Goal: Navigation & Orientation: Find specific page/section

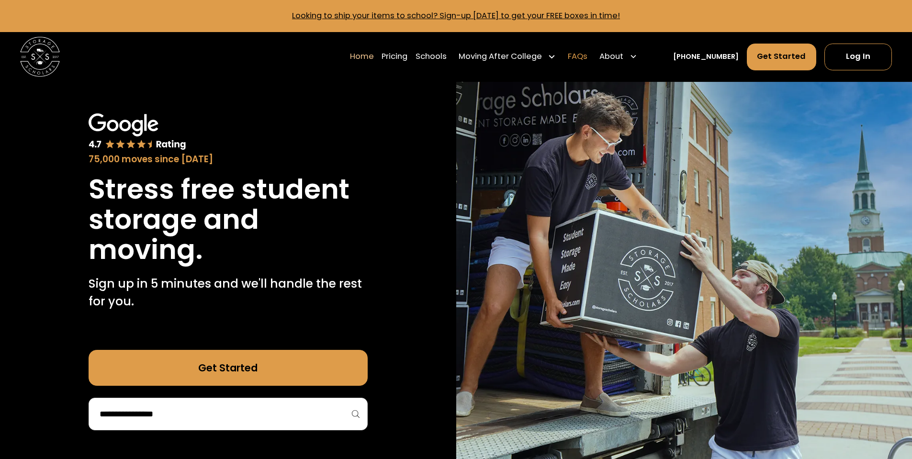
click at [588, 56] on link "FAQs" at bounding box center [578, 57] width 20 height 28
click at [408, 59] on link "Pricing" at bounding box center [395, 57] width 26 height 28
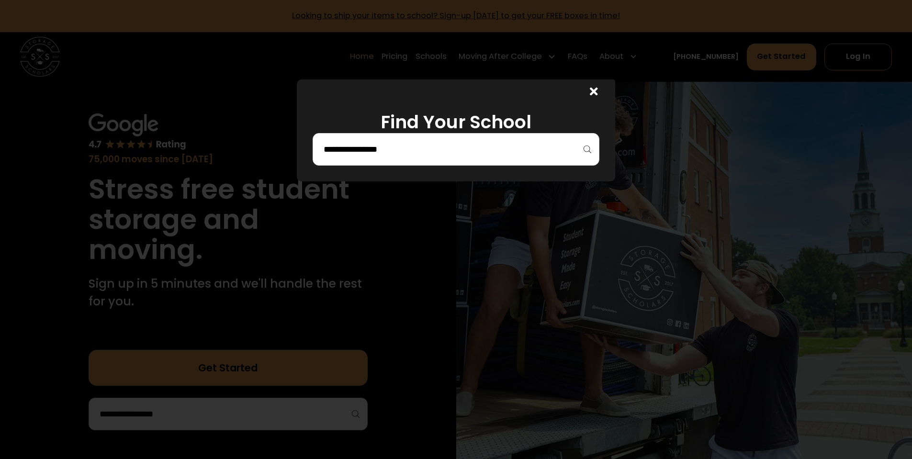
click at [434, 151] on input "search" at bounding box center [456, 149] width 267 height 16
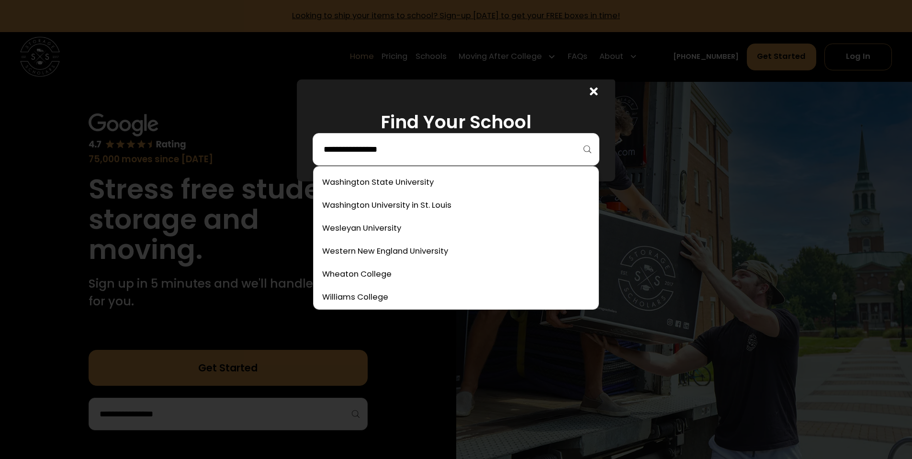
scroll to position [5745, 0]
click at [384, 188] on link at bounding box center [456, 184] width 277 height 21
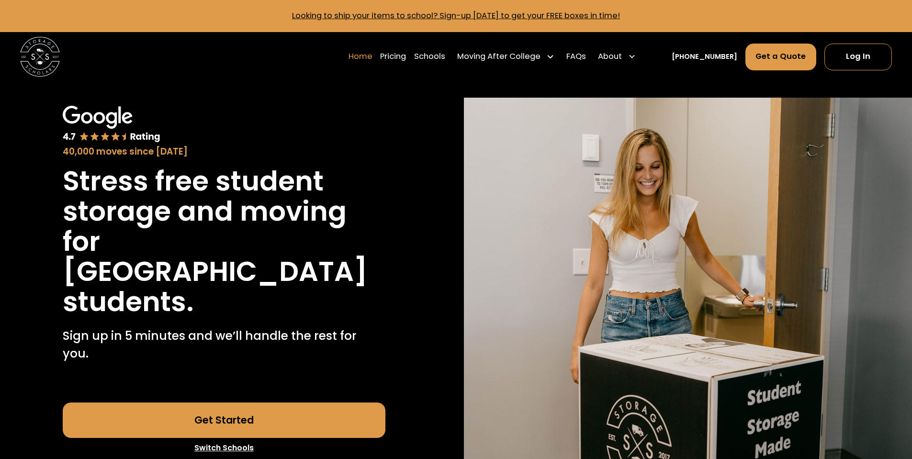
click at [373, 57] on link "Home" at bounding box center [361, 57] width 24 height 28
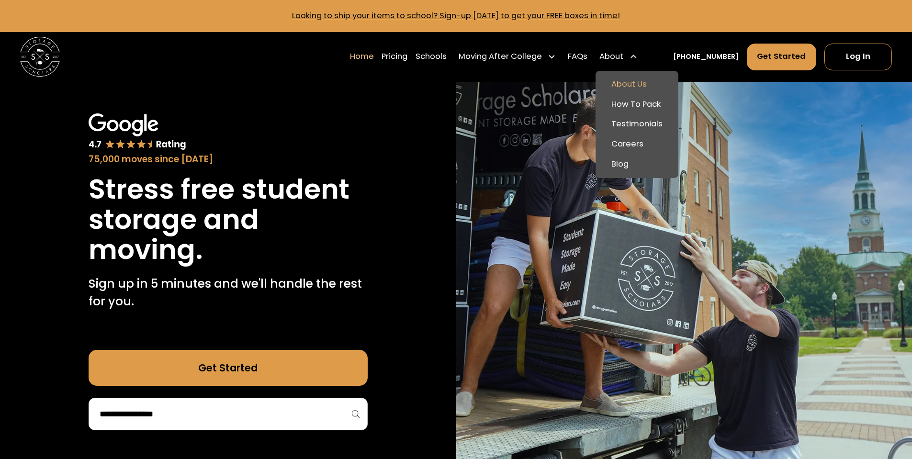
click at [641, 78] on link "About Us" at bounding box center [637, 85] width 75 height 20
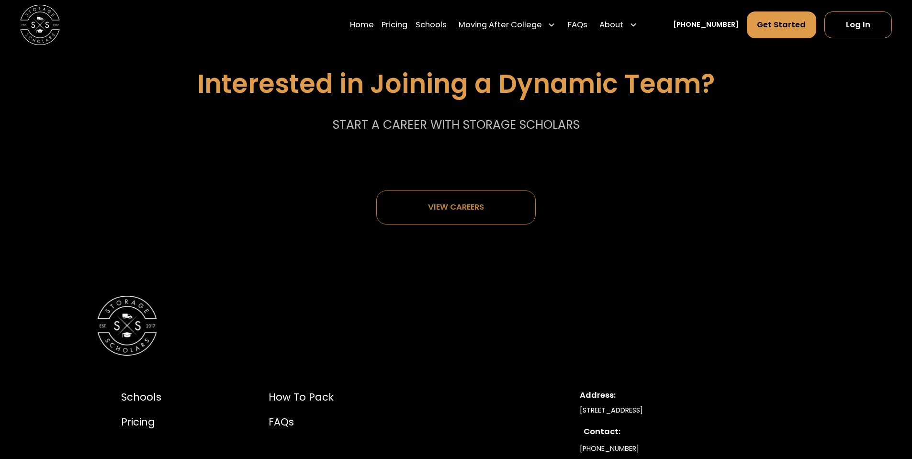
scroll to position [5426, 0]
